Goal: Task Accomplishment & Management: Use online tool/utility

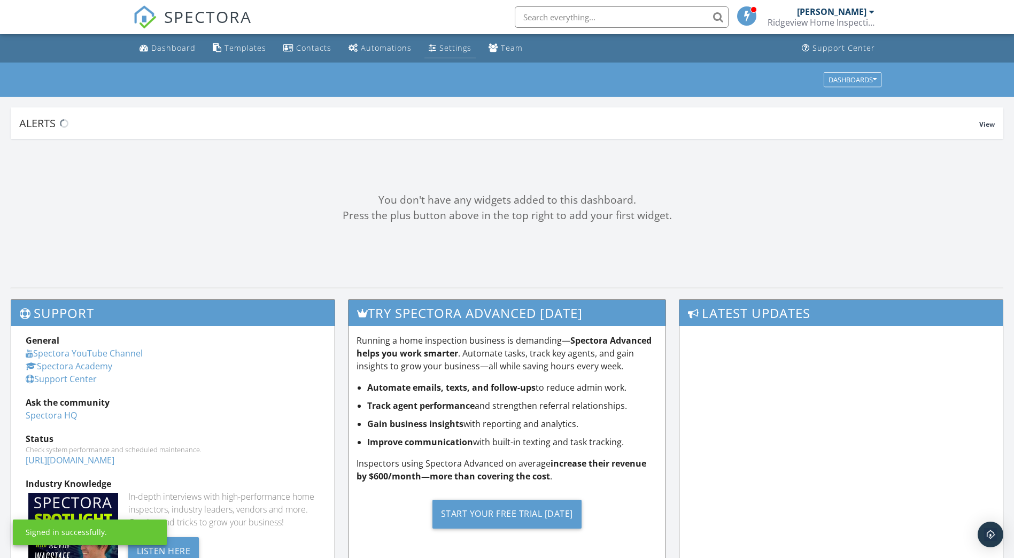
click at [445, 56] on link "Settings" at bounding box center [449, 48] width 51 height 20
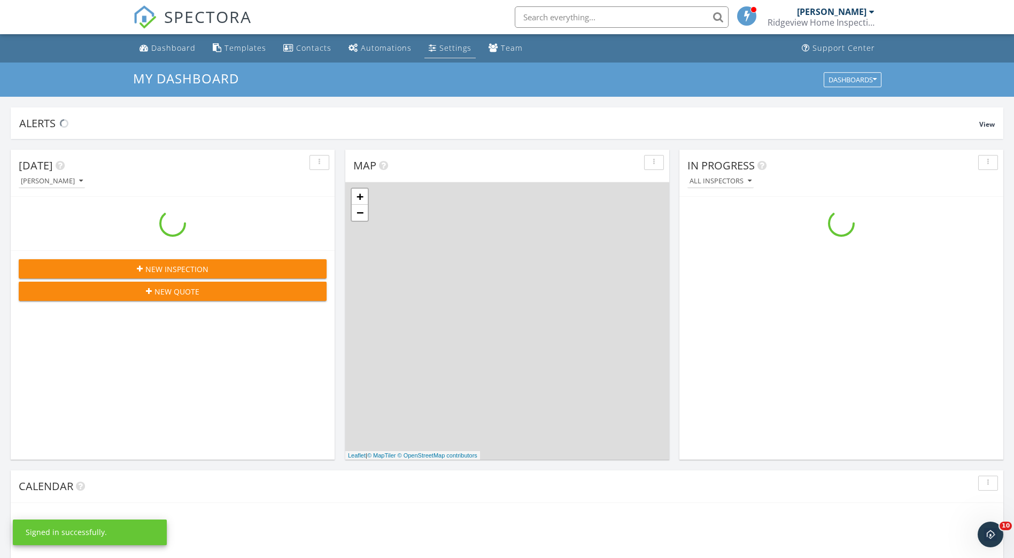
scroll to position [990, 1031]
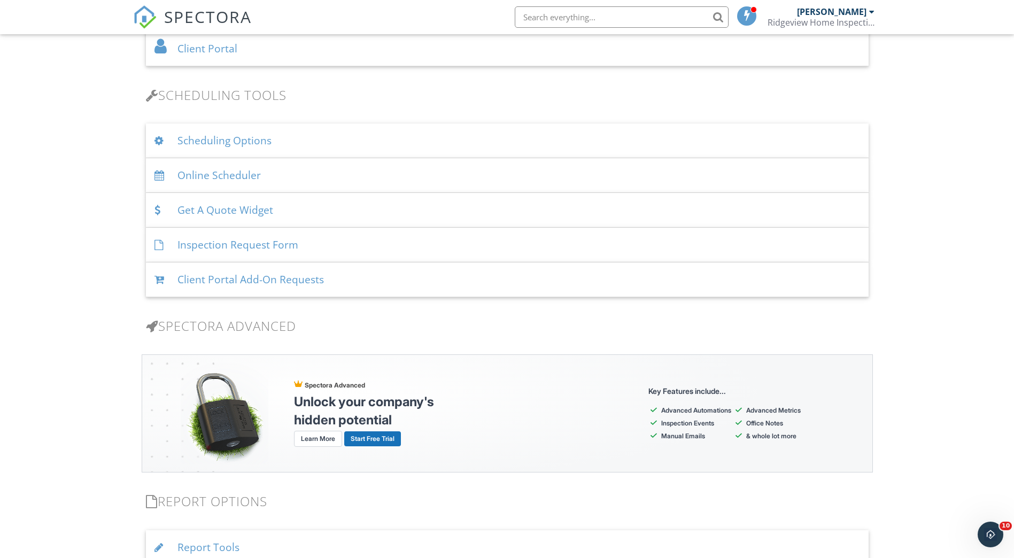
click at [258, 173] on div "Online Scheduler" at bounding box center [507, 175] width 723 height 35
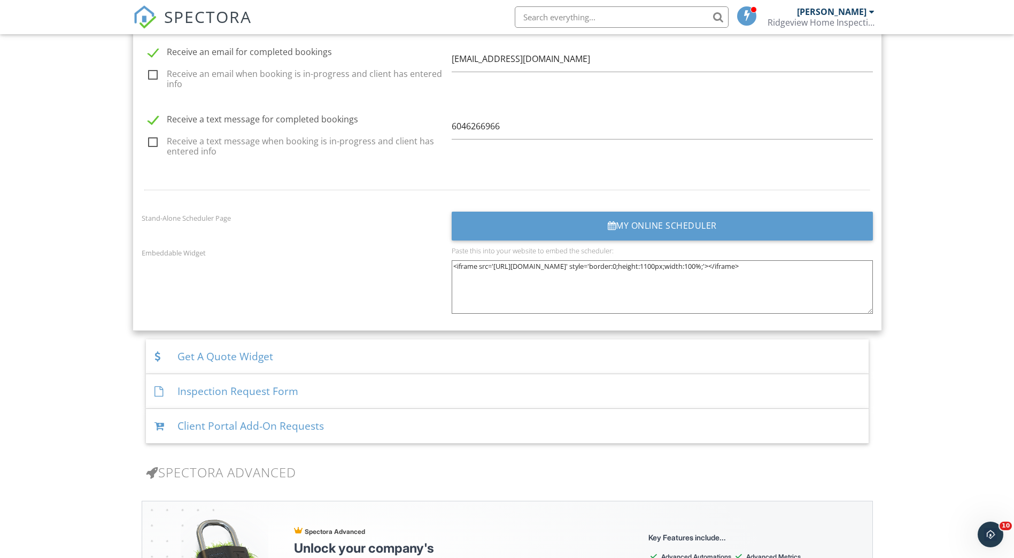
scroll to position [1390, 0]
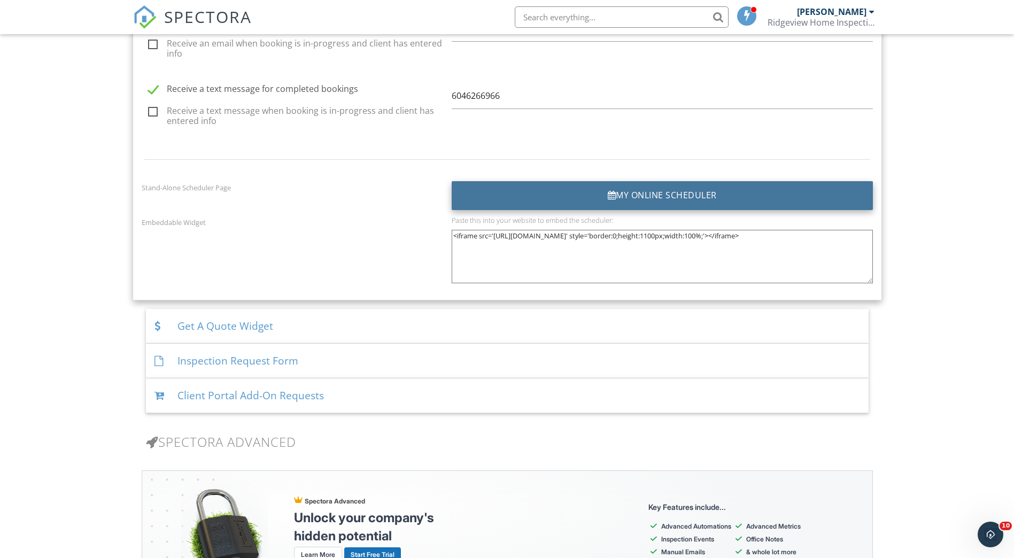
click at [673, 195] on div "My Online Scheduler" at bounding box center [662, 195] width 421 height 29
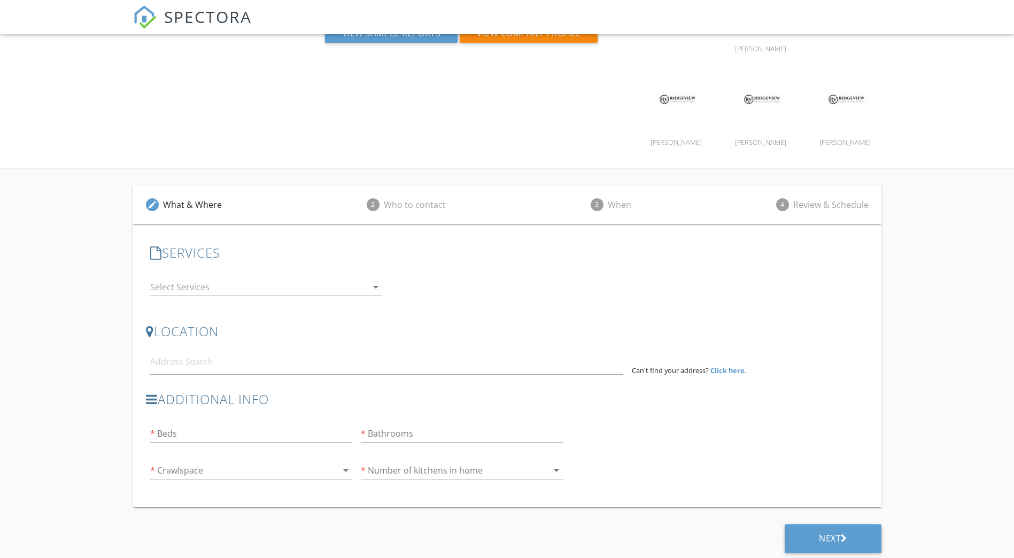
scroll to position [123, 0]
